Goal: Transaction & Acquisition: Book appointment/travel/reservation

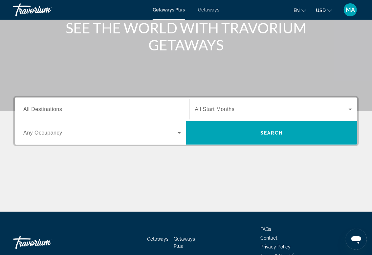
scroll to position [87, 0]
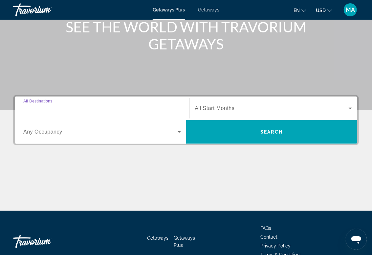
click at [64, 105] on input "Destination All Destinations" at bounding box center [101, 109] width 157 height 8
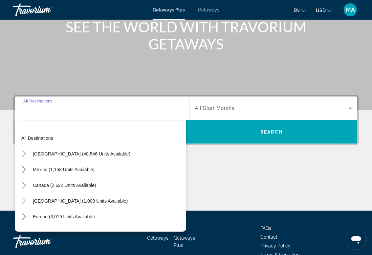
scroll to position [122, 0]
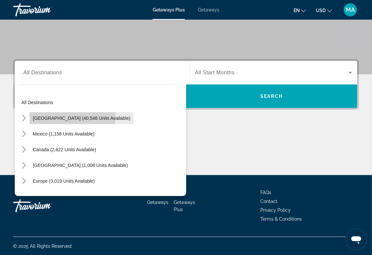
click at [72, 116] on span "[GEOGRAPHIC_DATA] (40,546 units available)" at bounding box center [81, 118] width 97 height 5
type input "**********"
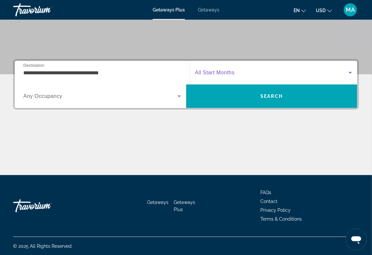
click at [249, 75] on span "Search widget" at bounding box center [272, 73] width 154 height 8
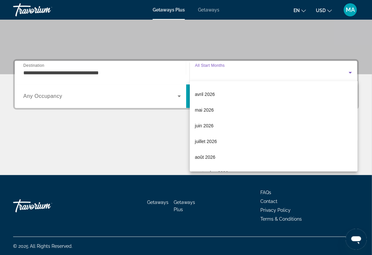
scroll to position [108, 0]
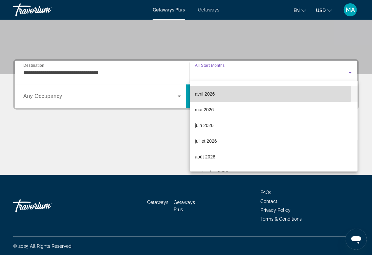
click at [220, 93] on mat-option "avril 2026" at bounding box center [274, 94] width 168 height 16
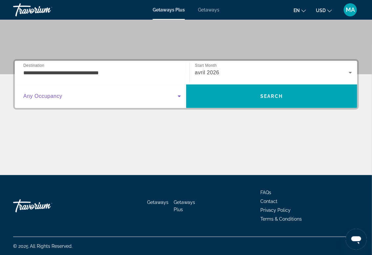
click at [131, 99] on span "Search widget" at bounding box center [100, 96] width 154 height 8
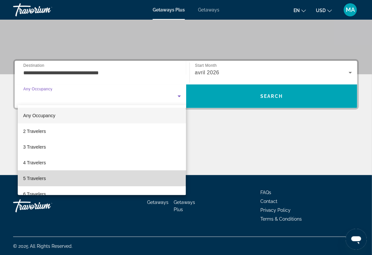
click at [120, 176] on mat-option "5 Travelers" at bounding box center [102, 179] width 168 height 16
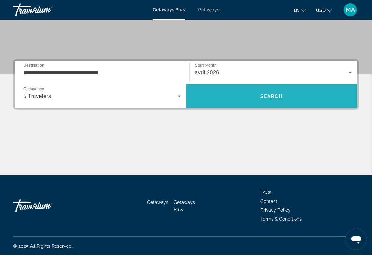
click at [268, 97] on span "Search" at bounding box center [271, 96] width 22 height 5
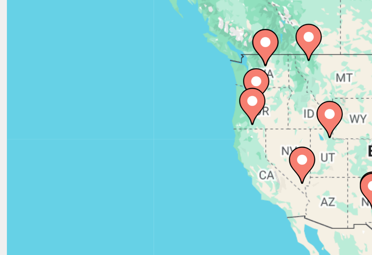
drag, startPoint x: 22, startPoint y: 139, endPoint x: 83, endPoint y: 141, distance: 61.4
click at [83, 141] on div "Pour activer le glissement avec le clavier, appuyez sur Alt+Entrée. Une fois ce…" at bounding box center [185, 164] width 345 height 197
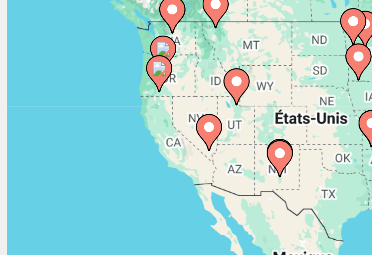
drag, startPoint x: 77, startPoint y: 137, endPoint x: 53, endPoint y: 129, distance: 25.4
click at [53, 129] on gmp-advanced-marker "Main content" at bounding box center [51, 125] width 7 height 10
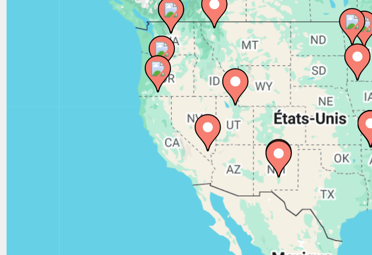
click at [64, 139] on image "Main content" at bounding box center [63, 138] width 4 height 4
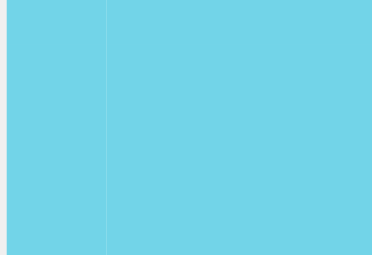
click at [64, 139] on div "Pour naviguer, appuyez sur les touches fléchées. Pour activer le glissement ave…" at bounding box center [185, 164] width 345 height 197
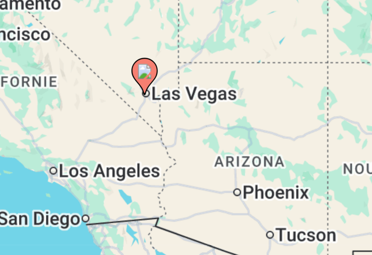
click at [186, 160] on icon "Main content" at bounding box center [186, 159] width 6 height 9
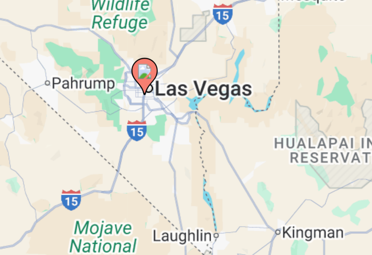
click at [186, 160] on icon "Main content" at bounding box center [186, 159] width 6 height 9
type input "**********"
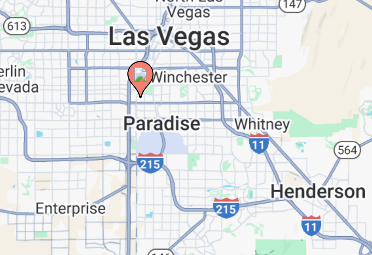
click at [185, 159] on image "Main content" at bounding box center [186, 158] width 4 height 4
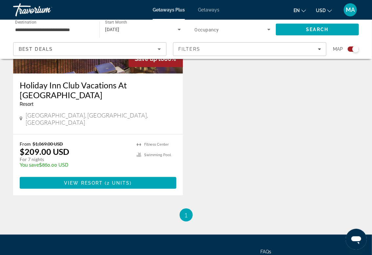
scroll to position [318, 0]
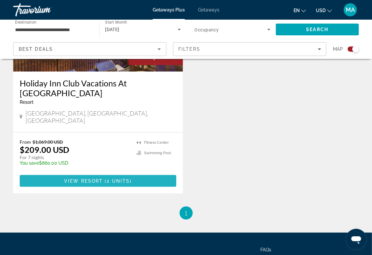
click at [106, 179] on span "( 2 units )" at bounding box center [117, 181] width 29 height 5
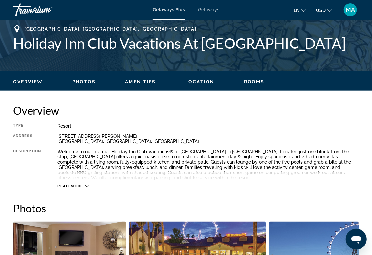
scroll to position [259, 0]
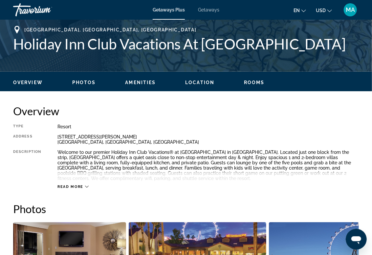
click at [260, 83] on span "Rooms" at bounding box center [254, 82] width 21 height 5
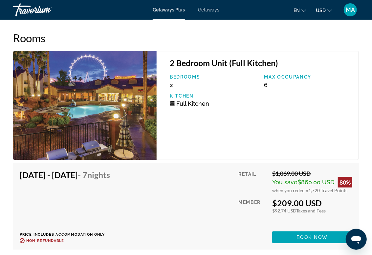
scroll to position [1373, 0]
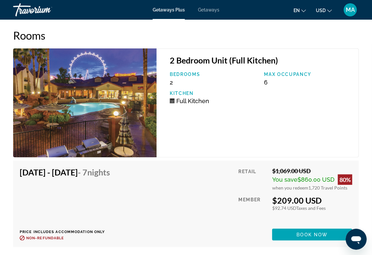
click at [207, 3] on div "Getaways Plus Getaways en English Español Français Italiano Português русский U…" at bounding box center [186, 9] width 372 height 17
click at [207, 9] on span "Getaways" at bounding box center [208, 9] width 21 height 5
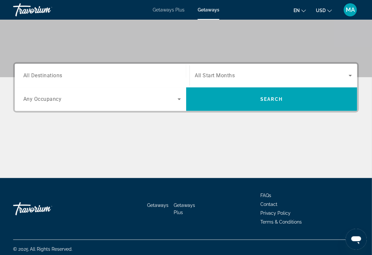
scroll to position [122, 0]
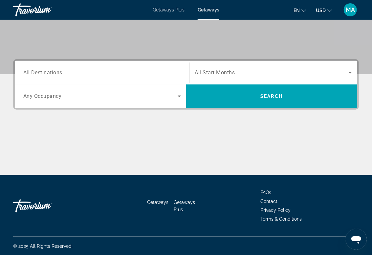
click at [146, 80] on div "Search widget" at bounding box center [101, 73] width 157 height 19
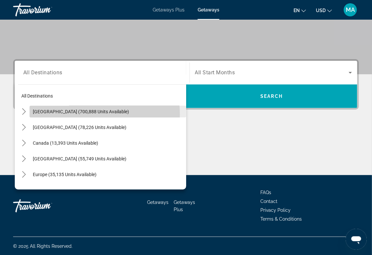
click at [82, 114] on span "Select destination: United States (700,888 units available)" at bounding box center [108, 112] width 156 height 16
type input "**********"
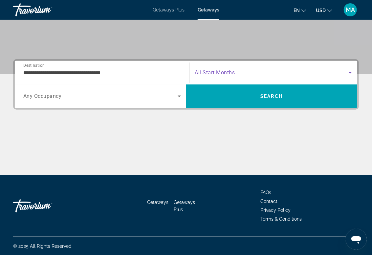
click at [235, 74] on span "Search widget" at bounding box center [272, 73] width 154 height 8
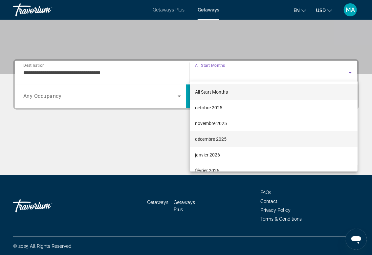
scroll to position [52, 0]
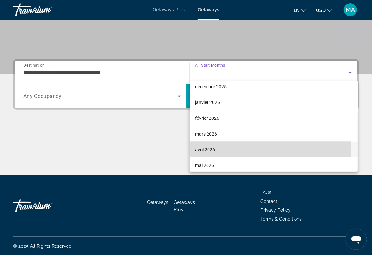
click at [219, 147] on mat-option "avril 2026" at bounding box center [274, 150] width 168 height 16
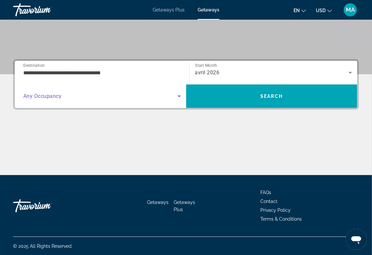
click at [114, 98] on span "Search widget" at bounding box center [100, 96] width 154 height 8
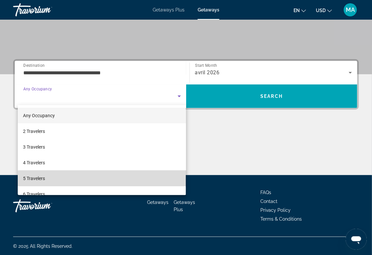
click at [108, 180] on mat-option "5 Travelers" at bounding box center [102, 179] width 168 height 16
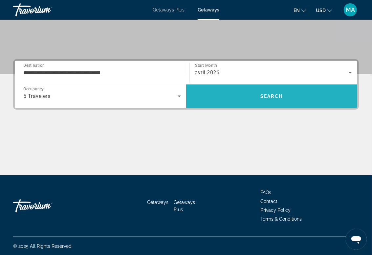
click at [266, 98] on span "Search" at bounding box center [271, 96] width 22 height 5
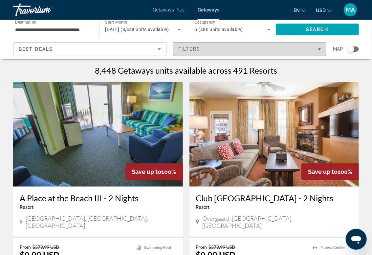
click at [323, 51] on span "Filters" at bounding box center [249, 49] width 153 height 16
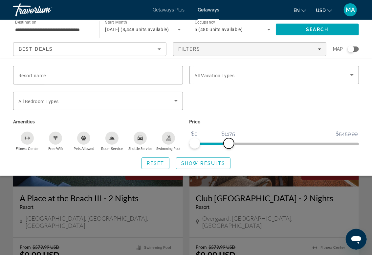
drag, startPoint x: 354, startPoint y: 144, endPoint x: 229, endPoint y: 147, distance: 125.6
click at [229, 147] on span "ngx-slider-max" at bounding box center [228, 143] width 10 height 10
click at [176, 105] on div "Search widget" at bounding box center [97, 101] width 159 height 18
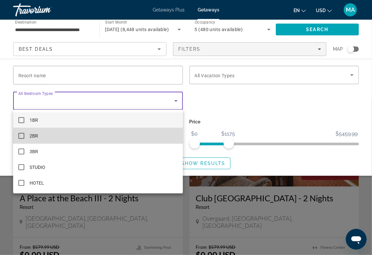
click at [131, 141] on mat-option "2BR" at bounding box center [98, 136] width 170 height 16
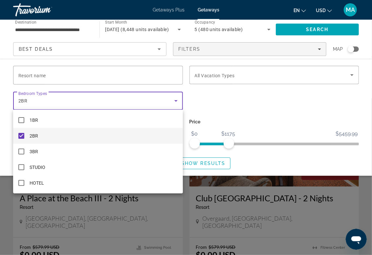
click at [236, 106] on div at bounding box center [186, 127] width 372 height 255
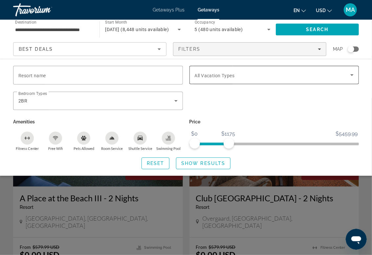
click at [350, 70] on div "Search widget" at bounding box center [273, 75] width 159 height 18
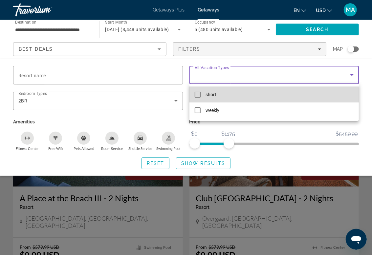
click at [245, 99] on mat-option "short" at bounding box center [274, 95] width 170 height 16
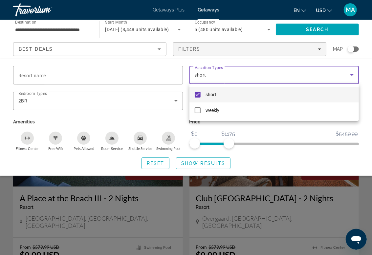
click at [195, 162] on div at bounding box center [186, 127] width 372 height 255
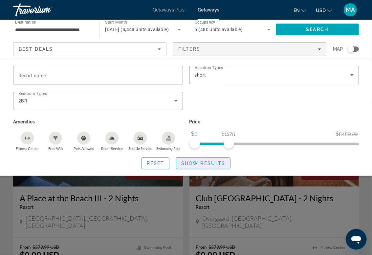
click at [195, 162] on span "Show Results" at bounding box center [203, 163] width 44 height 5
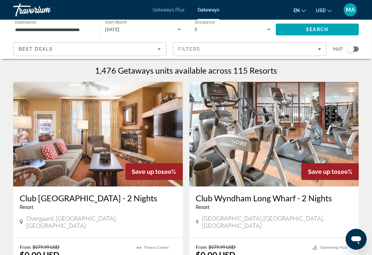
click at [357, 49] on div "Search widget" at bounding box center [352, 49] width 11 height 5
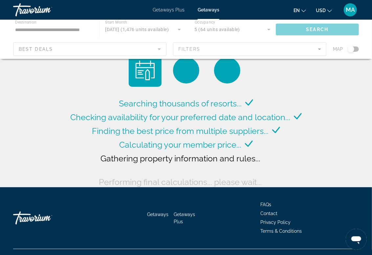
click at [354, 50] on div "Main content" at bounding box center [186, 39] width 372 height 39
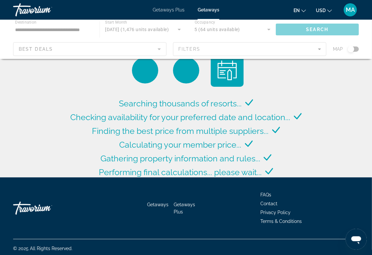
click at [354, 50] on div "Main content" at bounding box center [186, 39] width 372 height 39
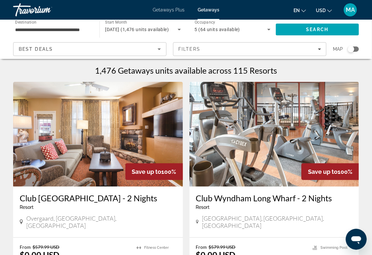
click at [354, 50] on div "Search widget" at bounding box center [352, 49] width 11 height 5
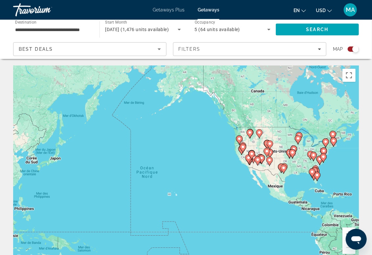
drag, startPoint x: 71, startPoint y: 159, endPoint x: 296, endPoint y: 169, distance: 225.2
click at [296, 169] on div "Pour activer le glissement avec le clavier, appuyez sur Alt+Entrée. Une fois ce…" at bounding box center [185, 164] width 345 height 197
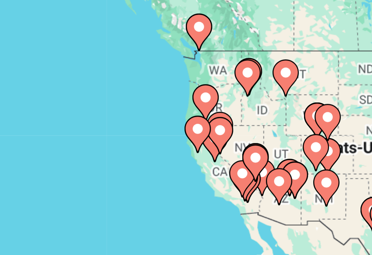
click at [247, 152] on div "Pour activer le glissement avec le clavier, appuyez sur Alt+Entrée. Une fois ce…" at bounding box center [185, 164] width 345 height 197
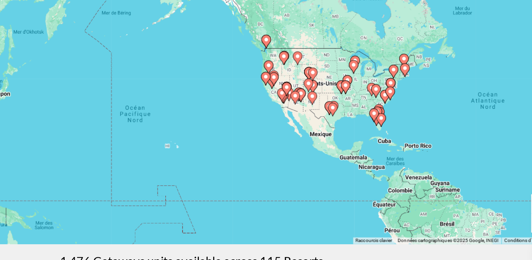
click at [329, 132] on gmp-advanced-marker "Main content" at bounding box center [331, 136] width 7 height 10
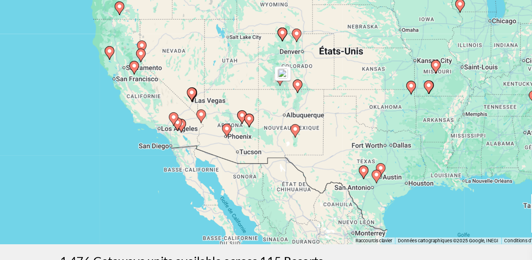
click at [266, 140] on image "Main content" at bounding box center [266, 138] width 4 height 4
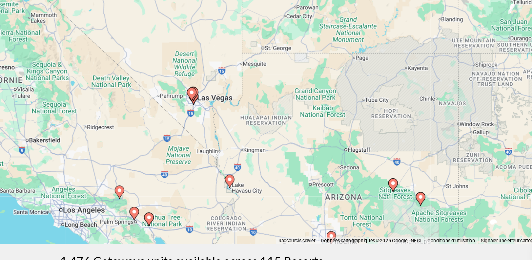
click at [266, 140] on image "Main content" at bounding box center [266, 138] width 4 height 4
type input "**********"
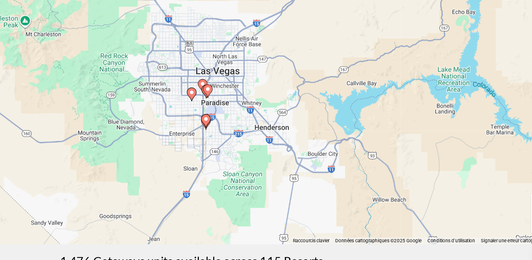
click at [265, 140] on image "Main content" at bounding box center [266, 138] width 4 height 4
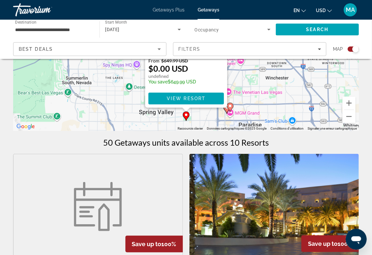
scroll to position [252, 0]
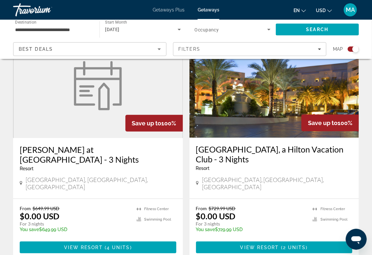
click at [295, 149] on h3 "[GEOGRAPHIC_DATA], a Hilton Vacation Club - 3 Nights" at bounding box center [274, 155] width 156 height 20
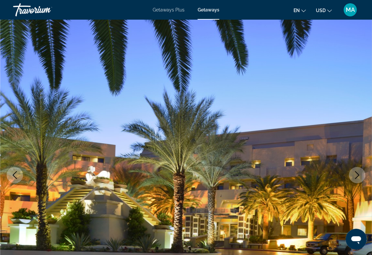
click at [305, 13] on button "en English Español Français Italiano Português русский" at bounding box center [299, 11] width 12 height 10
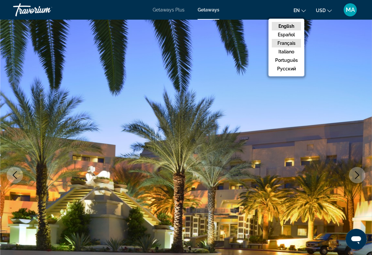
click at [296, 42] on button "Français" at bounding box center [286, 43] width 29 height 9
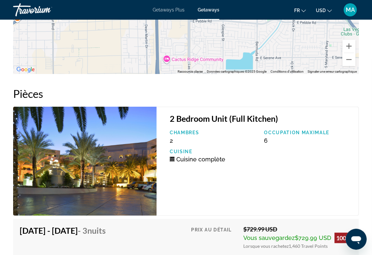
scroll to position [1219, 0]
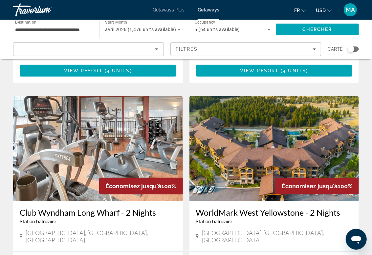
scroll to position [229, 0]
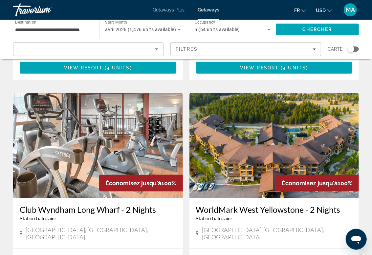
click at [355, 51] on div "Search widget" at bounding box center [352, 49] width 11 height 5
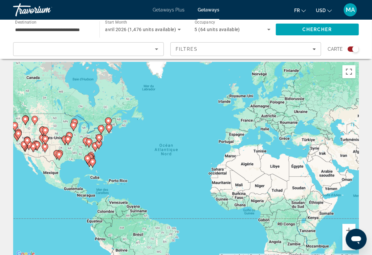
scroll to position [0, 0]
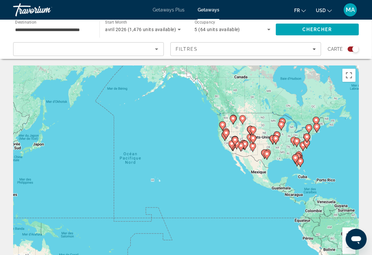
drag, startPoint x: 107, startPoint y: 153, endPoint x: 317, endPoint y: 148, distance: 210.3
click at [317, 148] on div "Pour activer le glissement avec le clavier, appuyez sur Alt+Entrée. Une fois ce…" at bounding box center [185, 164] width 345 height 197
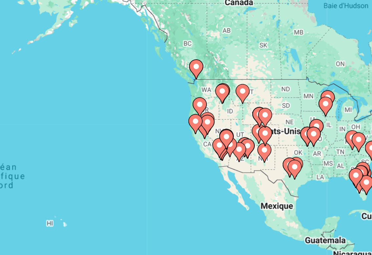
click at [235, 138] on icon "Main content" at bounding box center [237, 141] width 6 height 9
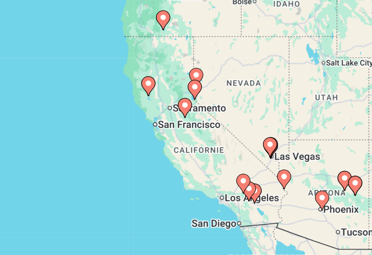
drag, startPoint x: 200, startPoint y: 147, endPoint x: 272, endPoint y: 132, distance: 73.2
click at [272, 132] on div "Pour activer le glissement avec le clavier, appuyez sur Alt+Entrée. Une fois ce…" at bounding box center [185, 164] width 345 height 197
click at [256, 146] on icon "Main content" at bounding box center [257, 145] width 6 height 9
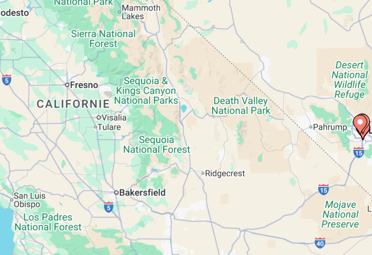
drag, startPoint x: 303, startPoint y: 141, endPoint x: 130, endPoint y: 173, distance: 175.5
click at [130, 173] on div "Pour naviguer, appuyez sur les touches fléchées. Pour activer le glissement ave…" at bounding box center [185, 164] width 345 height 197
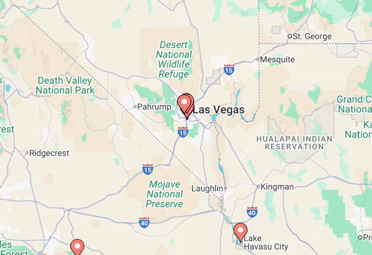
drag, startPoint x: 255, startPoint y: 147, endPoint x: 156, endPoint y: 130, distance: 100.0
click at [156, 130] on div "Pour naviguer, appuyez sur les touches fléchées. Pour activer le glissement ave…" at bounding box center [185, 164] width 345 height 197
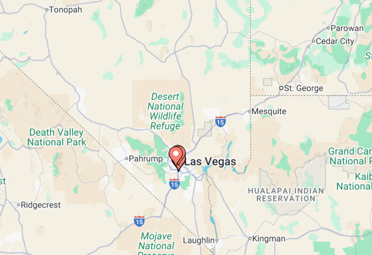
drag, startPoint x: 193, startPoint y: 110, endPoint x: 206, endPoint y: 145, distance: 37.5
click at [206, 145] on div "Pour naviguer, appuyez sur les touches fléchées. Pour activer le glissement ave…" at bounding box center [185, 164] width 345 height 197
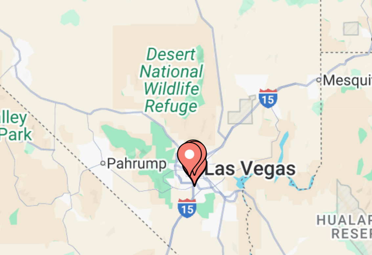
click at [215, 153] on gmp-advanced-marker "Main content" at bounding box center [213, 148] width 7 height 10
type input "**********"
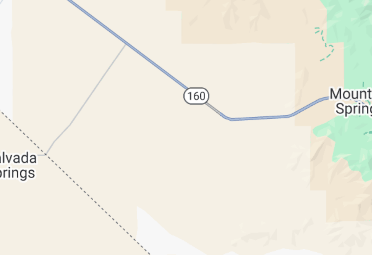
drag, startPoint x: 244, startPoint y: 140, endPoint x: 162, endPoint y: 173, distance: 87.9
click at [162, 173] on div "Pour naviguer, appuyez sur les touches fléchées. Pour activer le glissement ave…" at bounding box center [185, 164] width 345 height 197
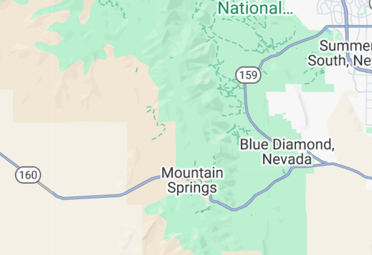
drag, startPoint x: 234, startPoint y: 126, endPoint x: 162, endPoint y: 148, distance: 75.5
click at [162, 148] on div "Pour naviguer, appuyez sur les touches fléchées. Pour activer le glissement ave…" at bounding box center [185, 164] width 345 height 197
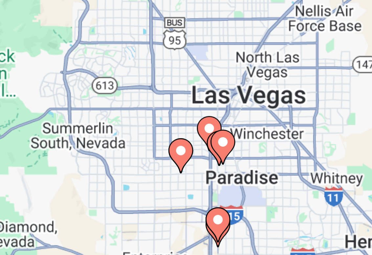
drag, startPoint x: 226, startPoint y: 142, endPoint x: 179, endPoint y: 161, distance: 50.9
click at [179, 161] on div "Pour naviguer, appuyez sur les touches fléchées. Pour activer le glissement ave…" at bounding box center [185, 164] width 345 height 197
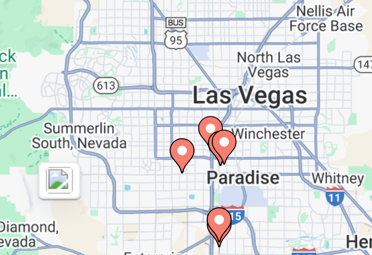
click at [222, 144] on image "Main content" at bounding box center [223, 144] width 4 height 4
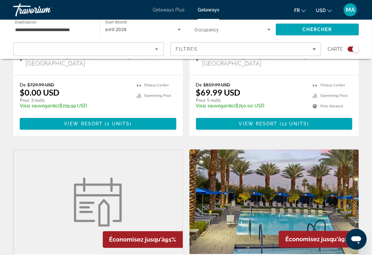
scroll to position [620, 0]
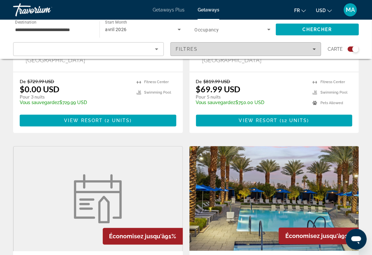
click at [311, 49] on div "Filtres" at bounding box center [245, 49] width 140 height 5
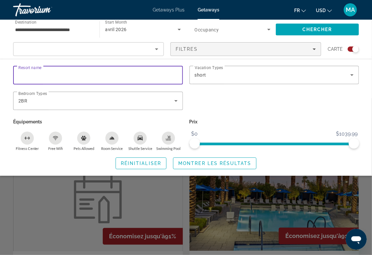
click at [133, 75] on input "Resort name" at bounding box center [97, 75] width 159 height 8
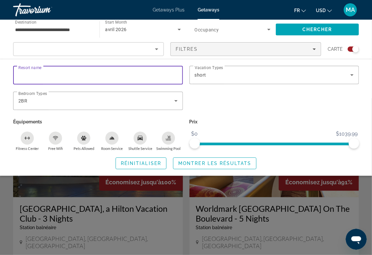
scroll to position [432, 0]
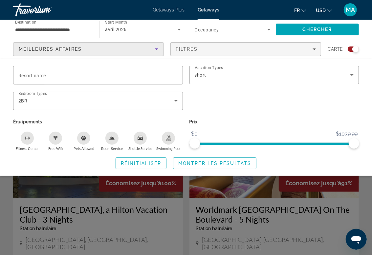
click at [159, 49] on icon "Sort by" at bounding box center [157, 49] width 8 height 8
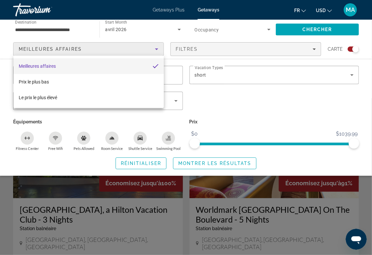
click at [159, 49] on div at bounding box center [186, 127] width 372 height 255
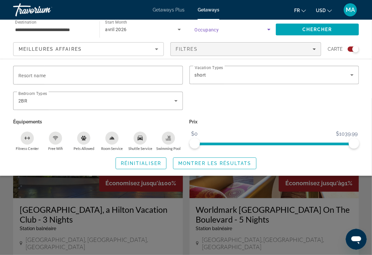
click at [267, 31] on icon "Search widget" at bounding box center [269, 30] width 8 height 8
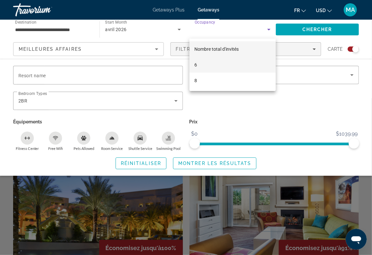
scroll to position [367, 0]
click at [270, 30] on div at bounding box center [186, 127] width 372 height 255
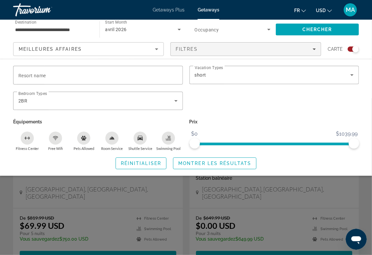
scroll to position [236, 0]
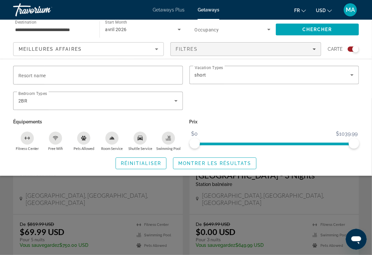
click at [362, 194] on div "Search widget" at bounding box center [186, 176] width 372 height 157
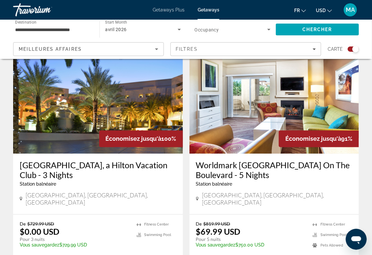
scroll to position [475, 0]
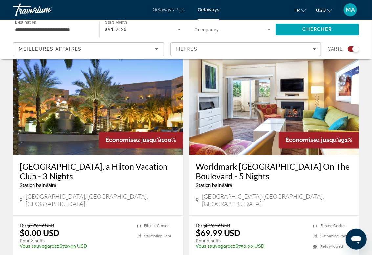
click at [255, 162] on h3 "Worldmark [GEOGRAPHIC_DATA] On The Boulevard - 5 Nights" at bounding box center [274, 172] width 156 height 20
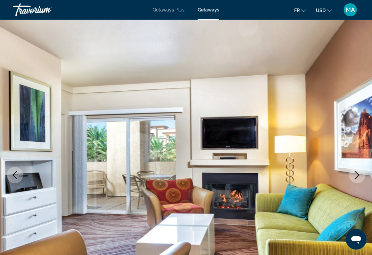
click at [359, 177] on icon "Next image" at bounding box center [357, 176] width 8 height 8
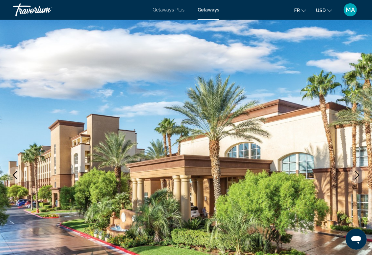
click at [359, 177] on icon "Next image" at bounding box center [357, 176] width 8 height 8
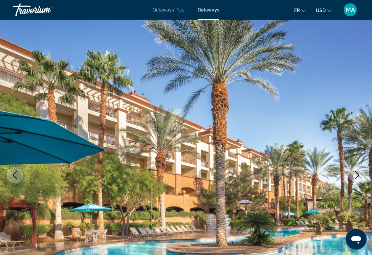
click at [359, 177] on icon "Next image" at bounding box center [357, 176] width 8 height 8
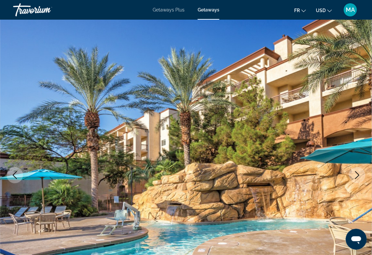
click at [359, 177] on icon "Next image" at bounding box center [357, 176] width 8 height 8
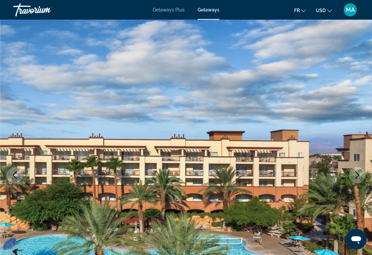
click at [359, 177] on icon "Next image" at bounding box center [357, 176] width 8 height 8
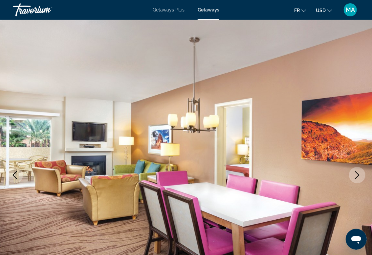
click at [359, 177] on icon "Next image" at bounding box center [357, 176] width 8 height 8
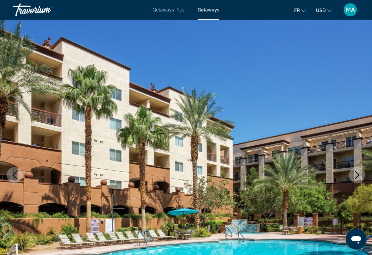
click at [359, 177] on icon "Next image" at bounding box center [357, 176] width 8 height 8
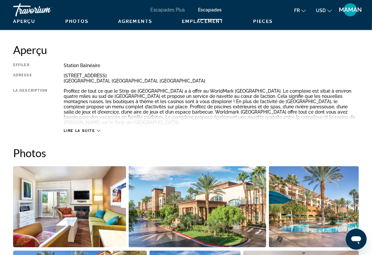
scroll to position [319, 0]
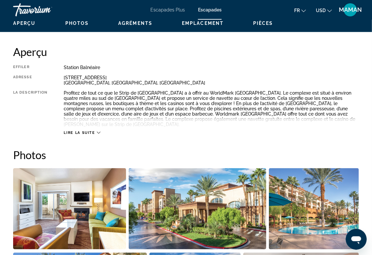
click at [98, 131] on icon "Main content" at bounding box center [99, 133] width 4 height 4
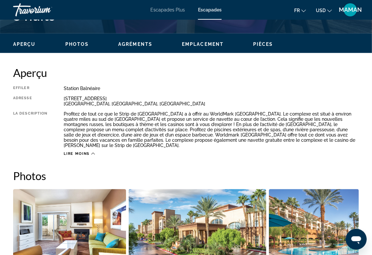
scroll to position [298, 0]
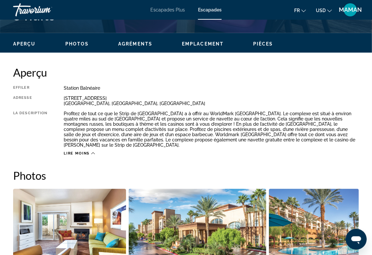
click at [266, 46] on span "Pièces" at bounding box center [263, 43] width 20 height 5
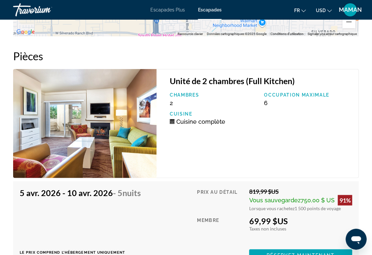
scroll to position [1332, 0]
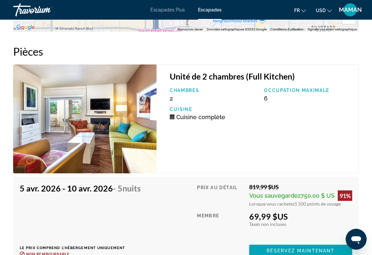
click at [86, 91] on img "Contenu principal" at bounding box center [84, 119] width 143 height 109
click at [188, 88] on p "Chambres" at bounding box center [214, 90] width 88 height 5
click at [119, 96] on img "Contenu principal" at bounding box center [84, 119] width 143 height 109
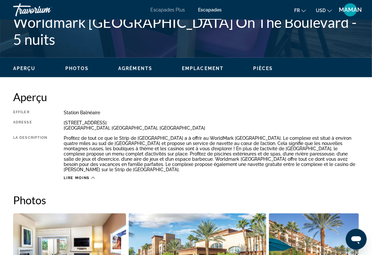
scroll to position [237, 0]
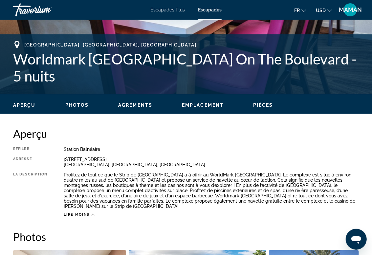
click at [71, 103] on span "Photos" at bounding box center [77, 105] width 24 height 5
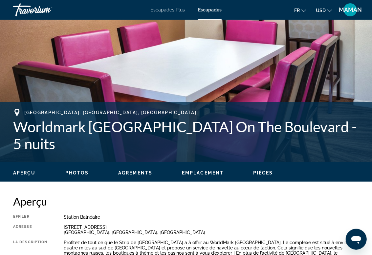
scroll to position [165, 0]
